Goal: Information Seeking & Learning: Learn about a topic

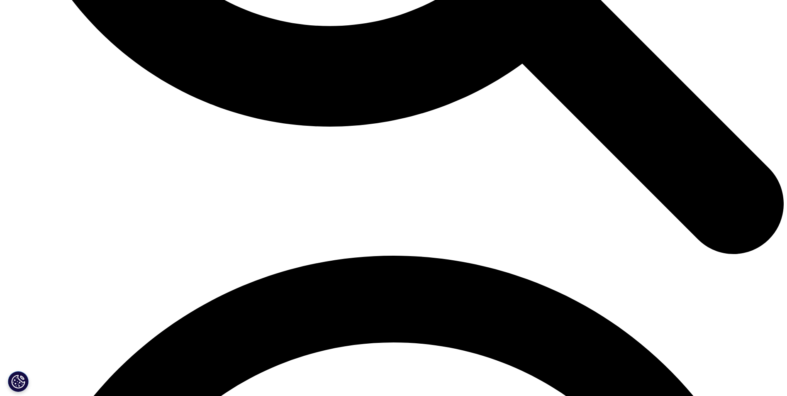
scroll to position [1328, 0]
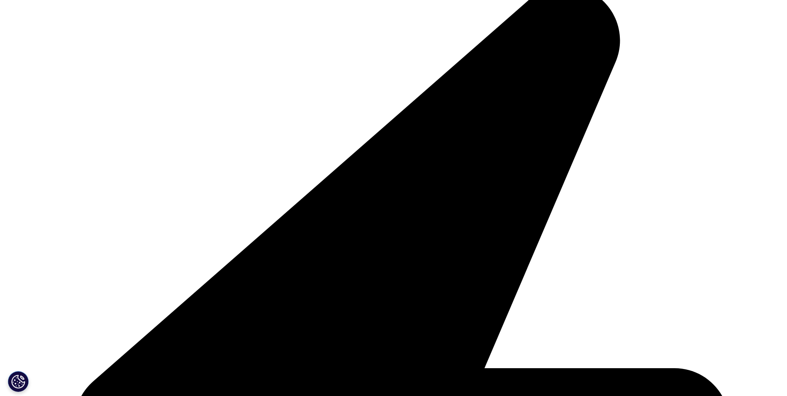
scroll to position [2574, 0]
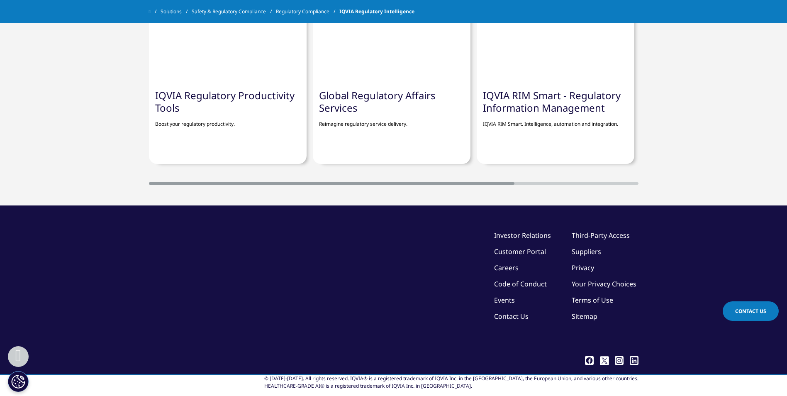
scroll to position [2449, 0]
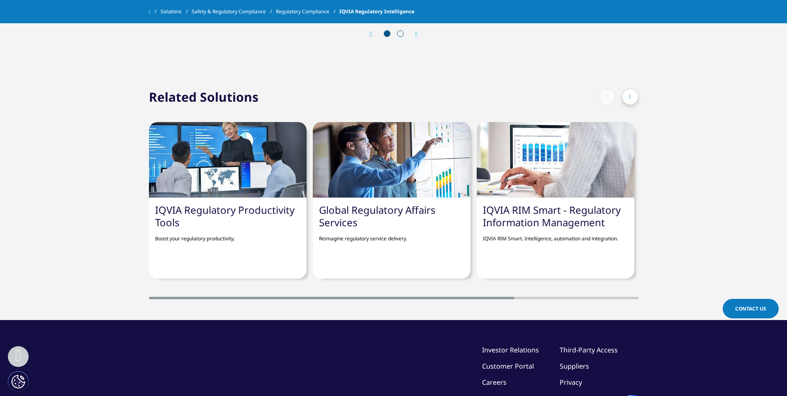
click at [628, 98] on div at bounding box center [630, 96] width 17 height 17
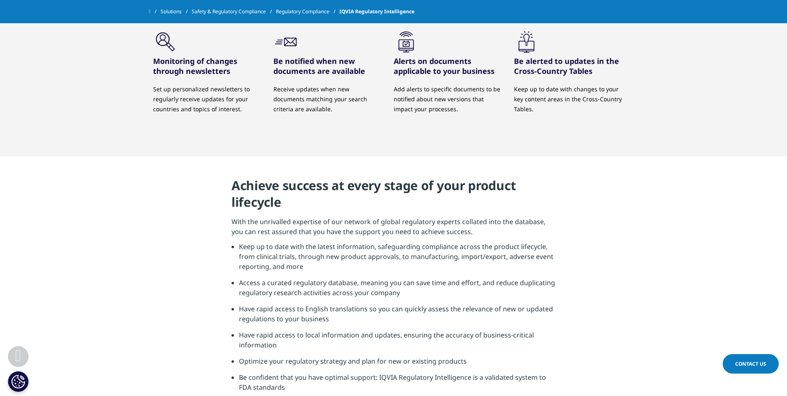
scroll to position [1536, 0]
